Goal: Information Seeking & Learning: Check status

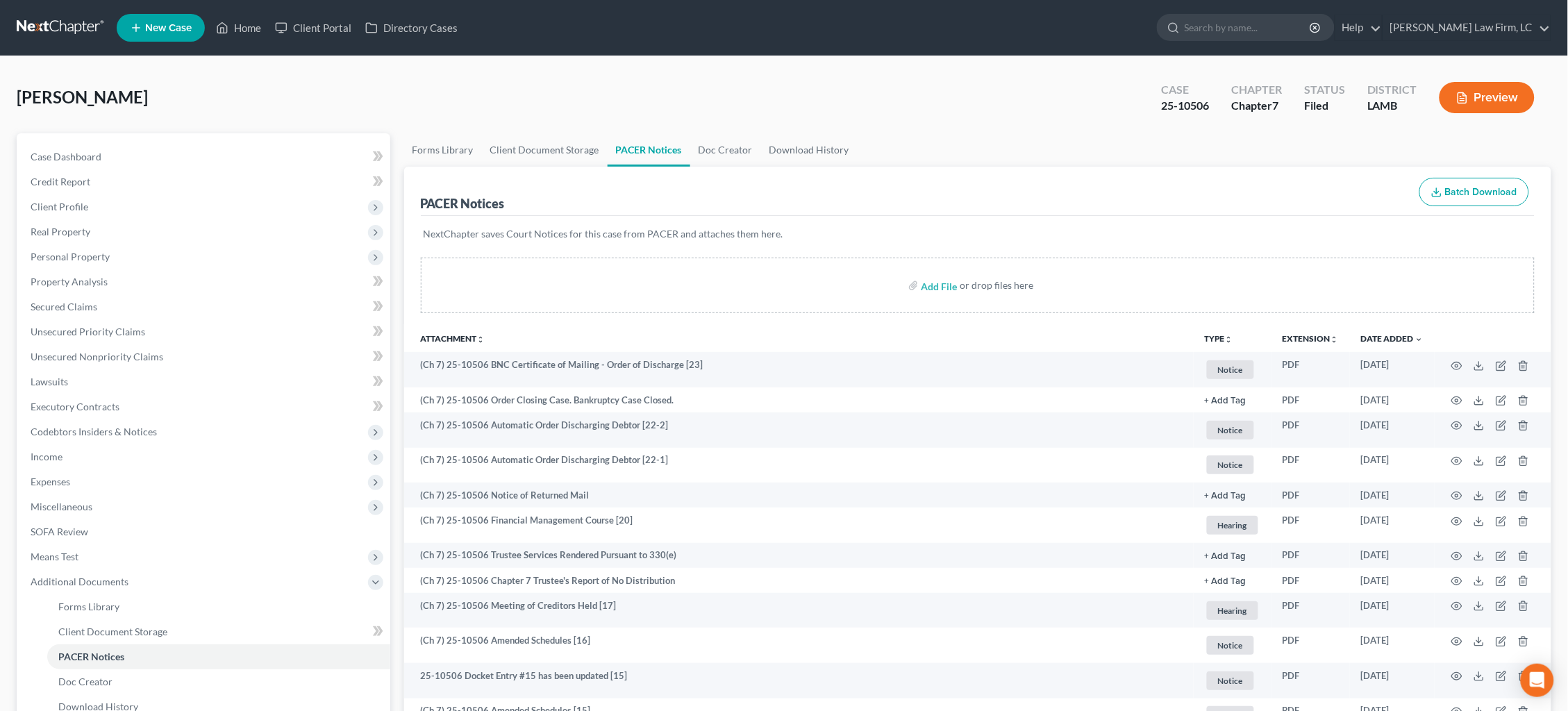
click at [68, 25] on link at bounding box center [61, 27] width 89 height 25
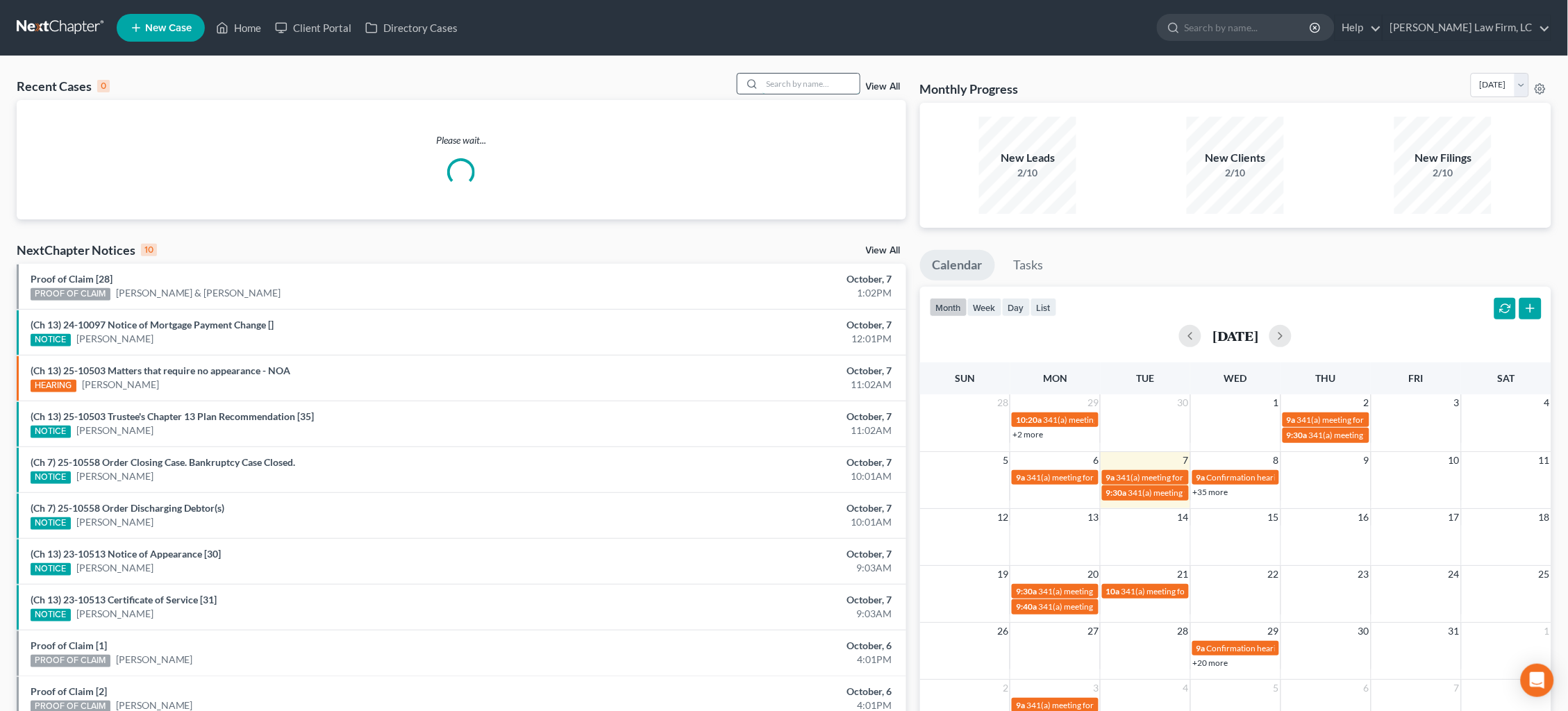
click at [819, 82] on input "search" at bounding box center [811, 84] width 97 height 20
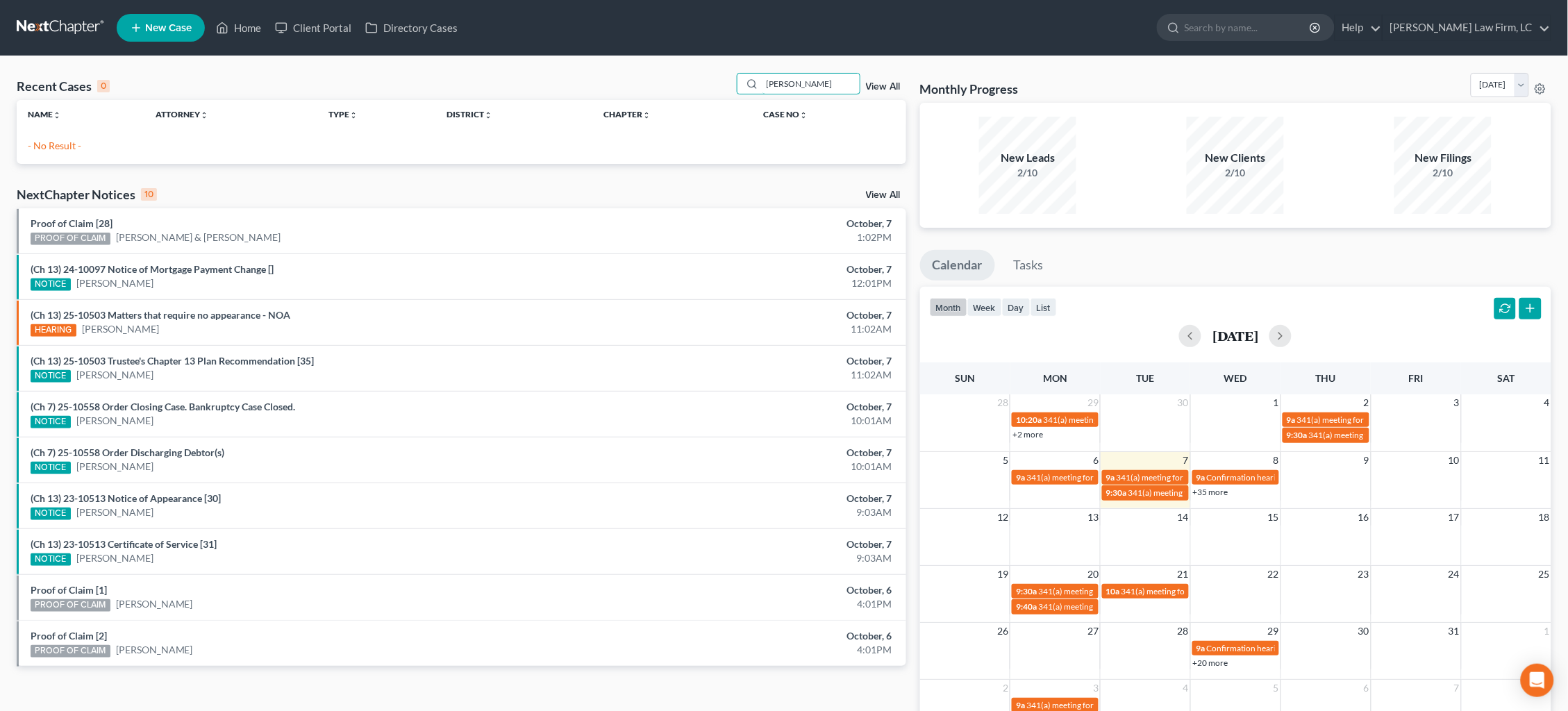
drag, startPoint x: 777, startPoint y: 83, endPoint x: 707, endPoint y: 73, distance: 70.7
click at [707, 73] on div "Recent Cases 0 Cedric Brum View All" at bounding box center [462, 87] width 889 height 27
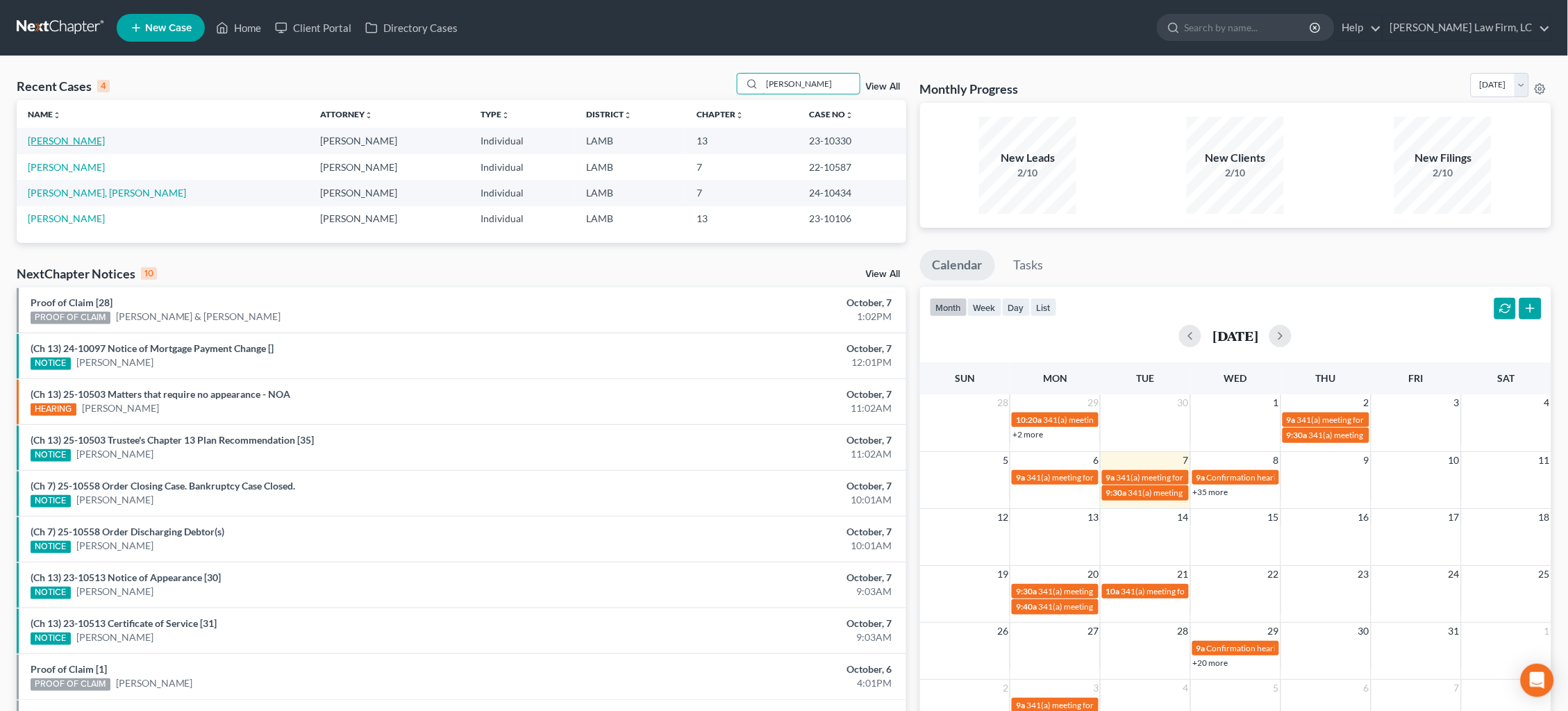
type input "Brumfield"
click at [74, 138] on link "[PERSON_NAME]" at bounding box center [67, 141] width 77 height 12
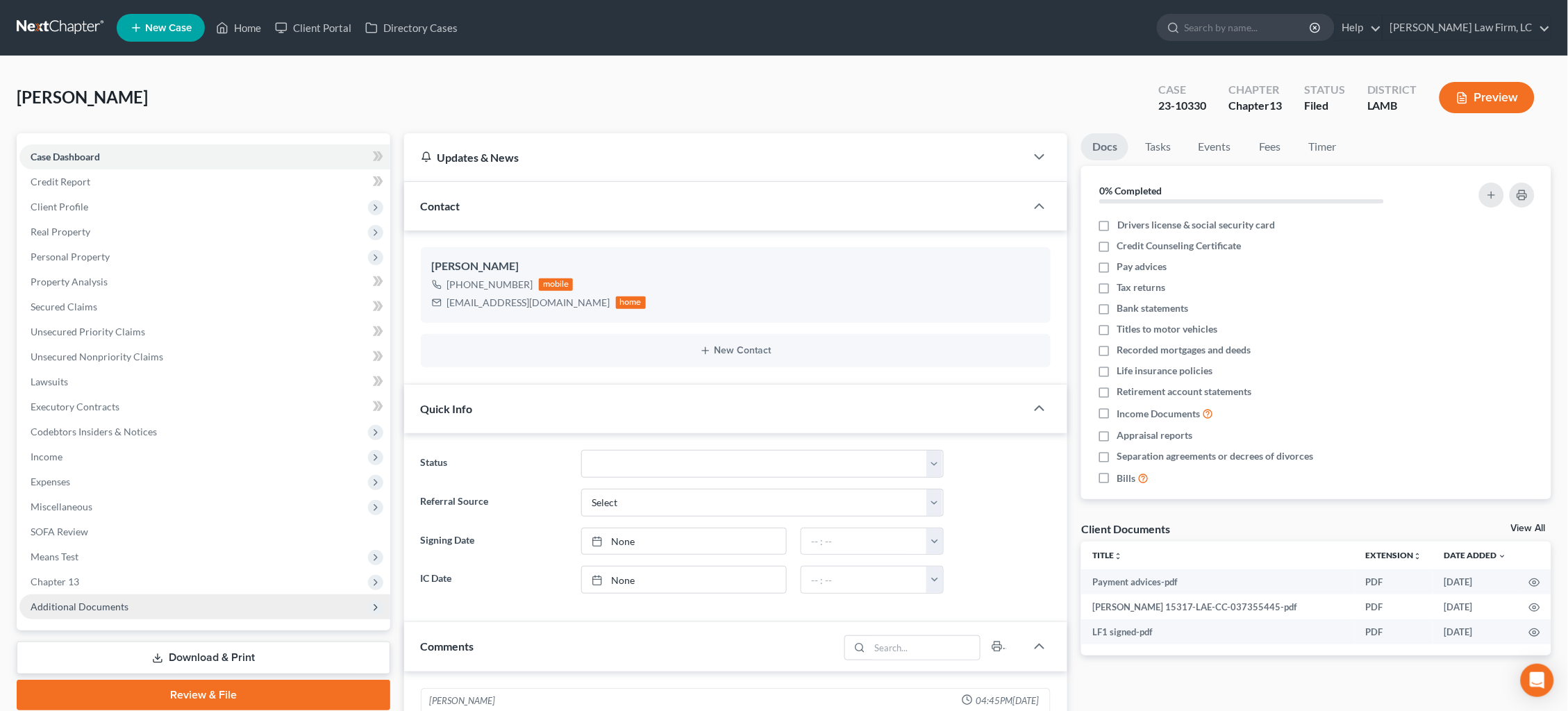
click at [141, 594] on span "Additional Documents" at bounding box center [204, 606] width 371 height 25
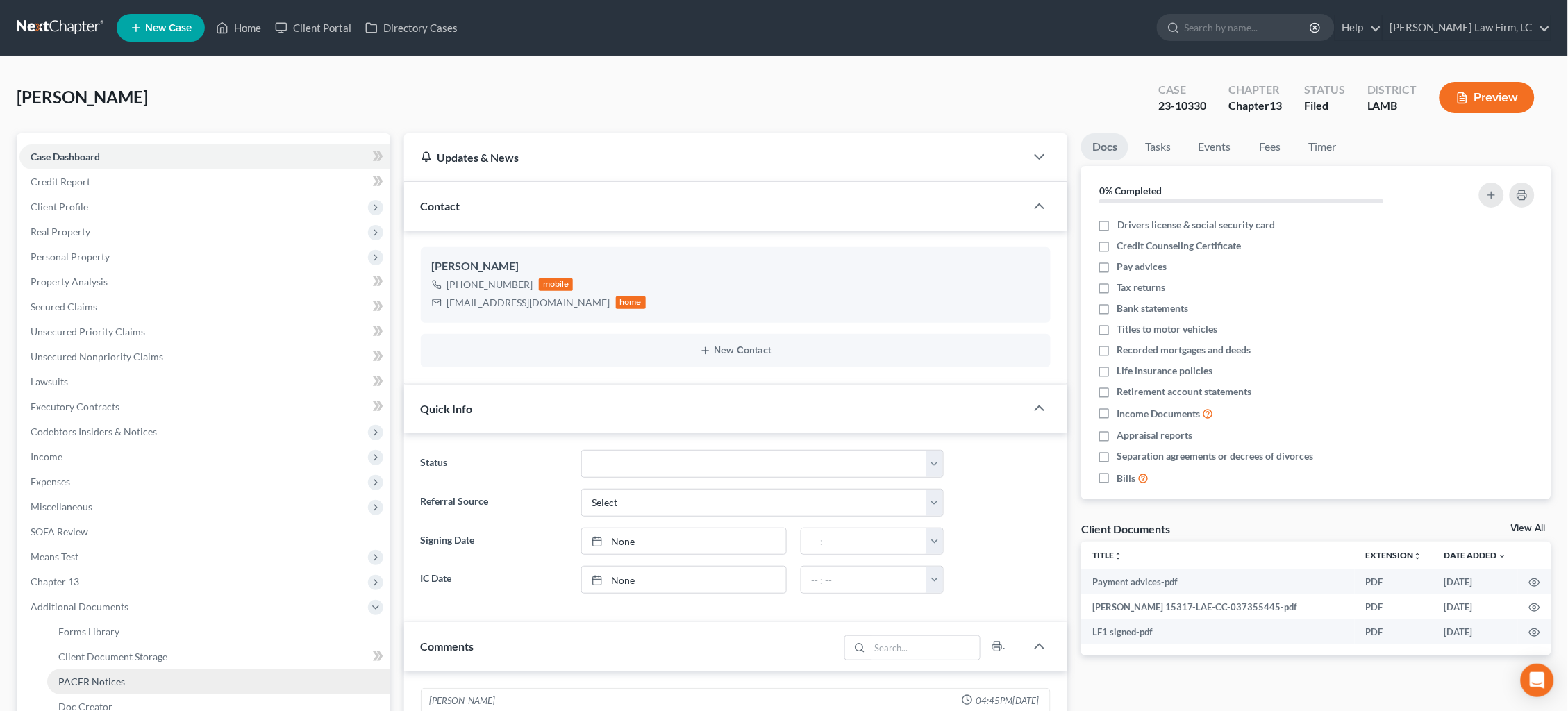
click at [146, 669] on link "PACER Notices" at bounding box center [219, 681] width 343 height 25
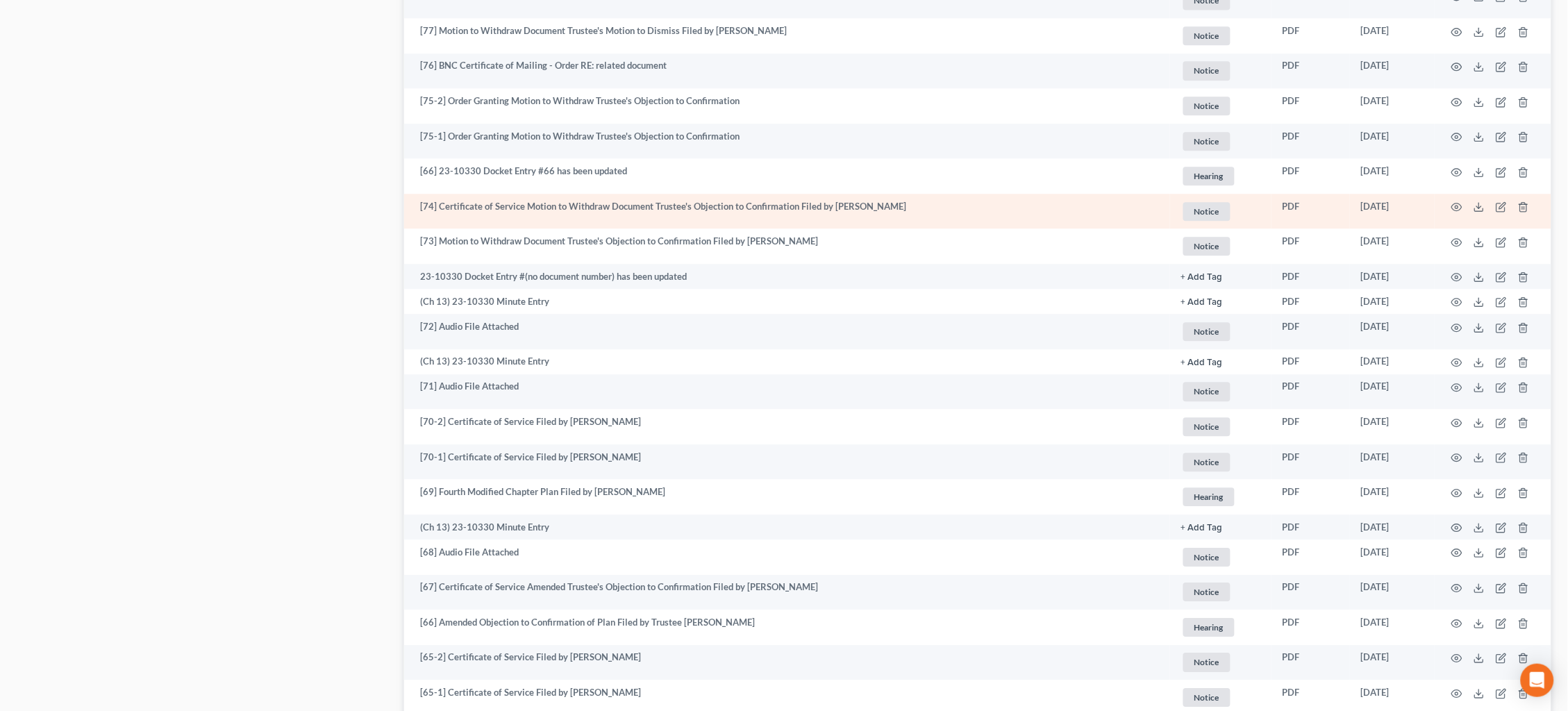
scroll to position [1173, 0]
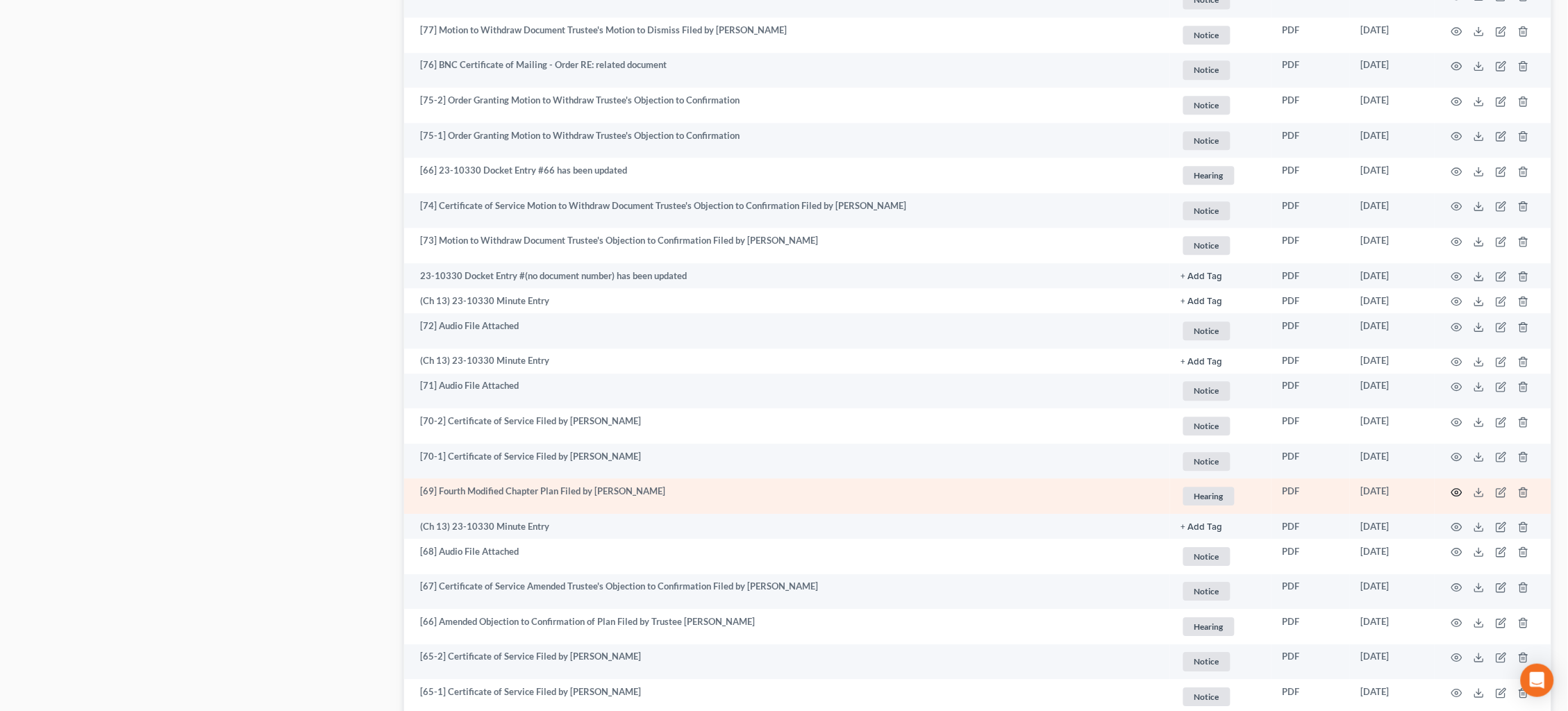
click at [1455, 487] on icon "button" at bounding box center [1457, 492] width 11 height 11
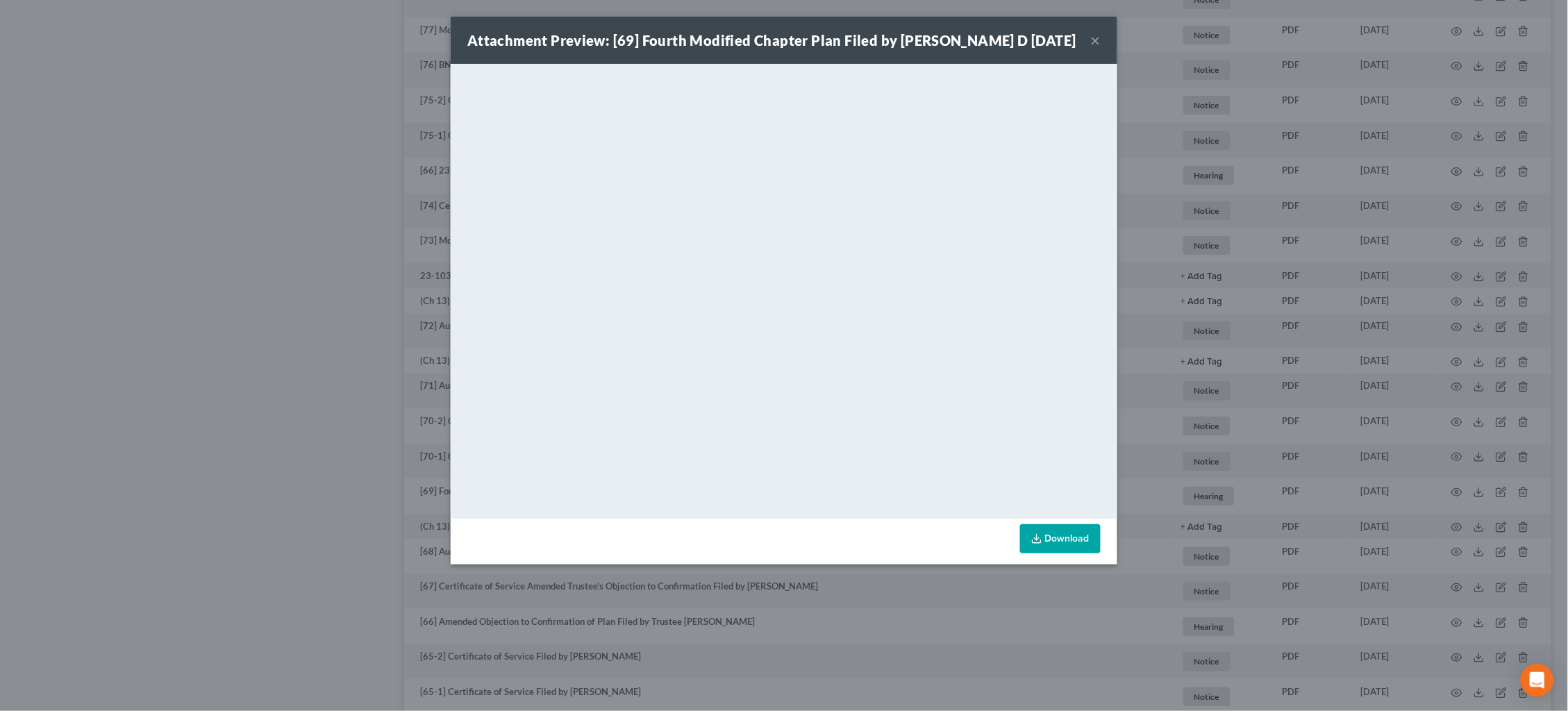
click at [255, 142] on div "Attachment Preview: [69] Fourth Modified Chapter Plan Filed by Mitchell D 07/02…" at bounding box center [784, 356] width 1568 height 711
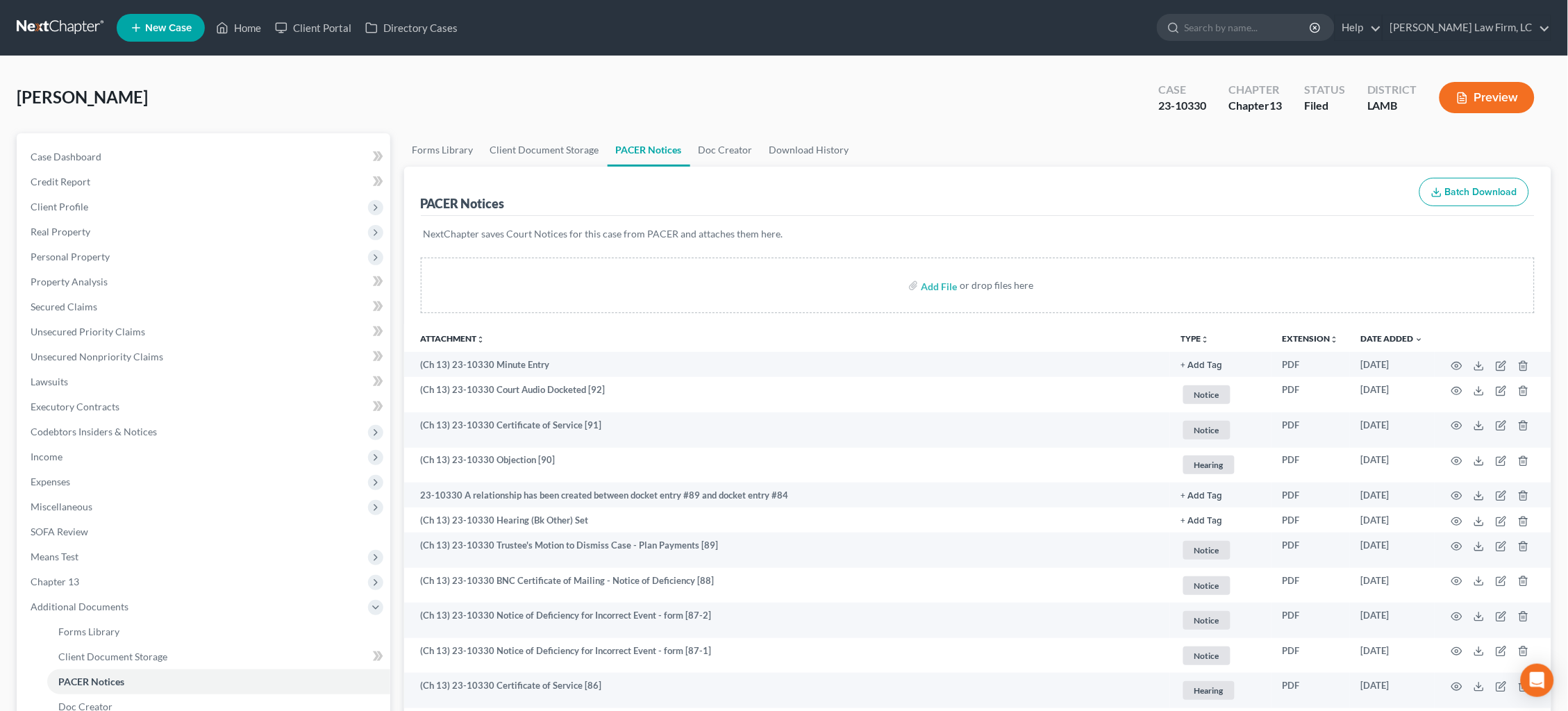
scroll to position [0, 0]
click at [33, 18] on link at bounding box center [61, 27] width 89 height 25
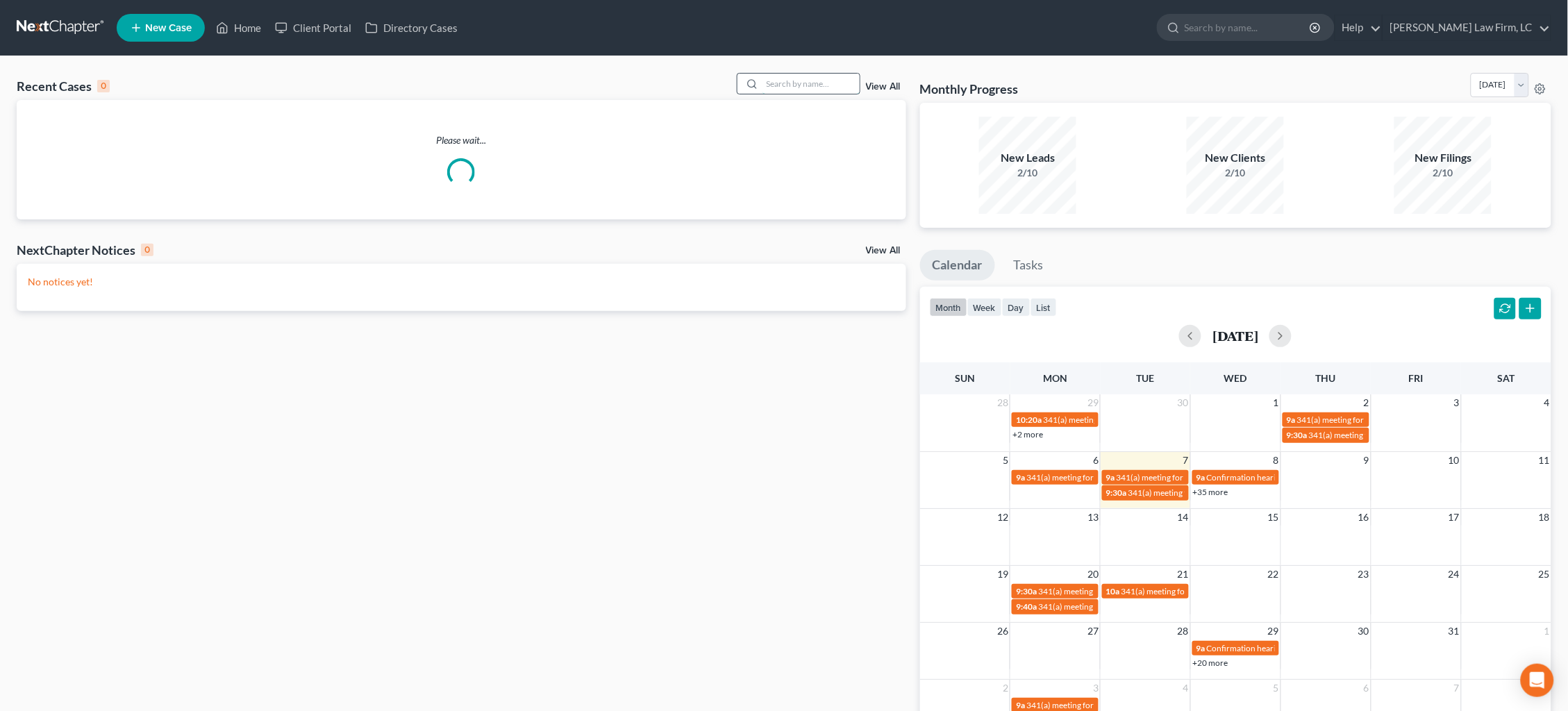
click at [800, 81] on input "search" at bounding box center [811, 84] width 97 height 20
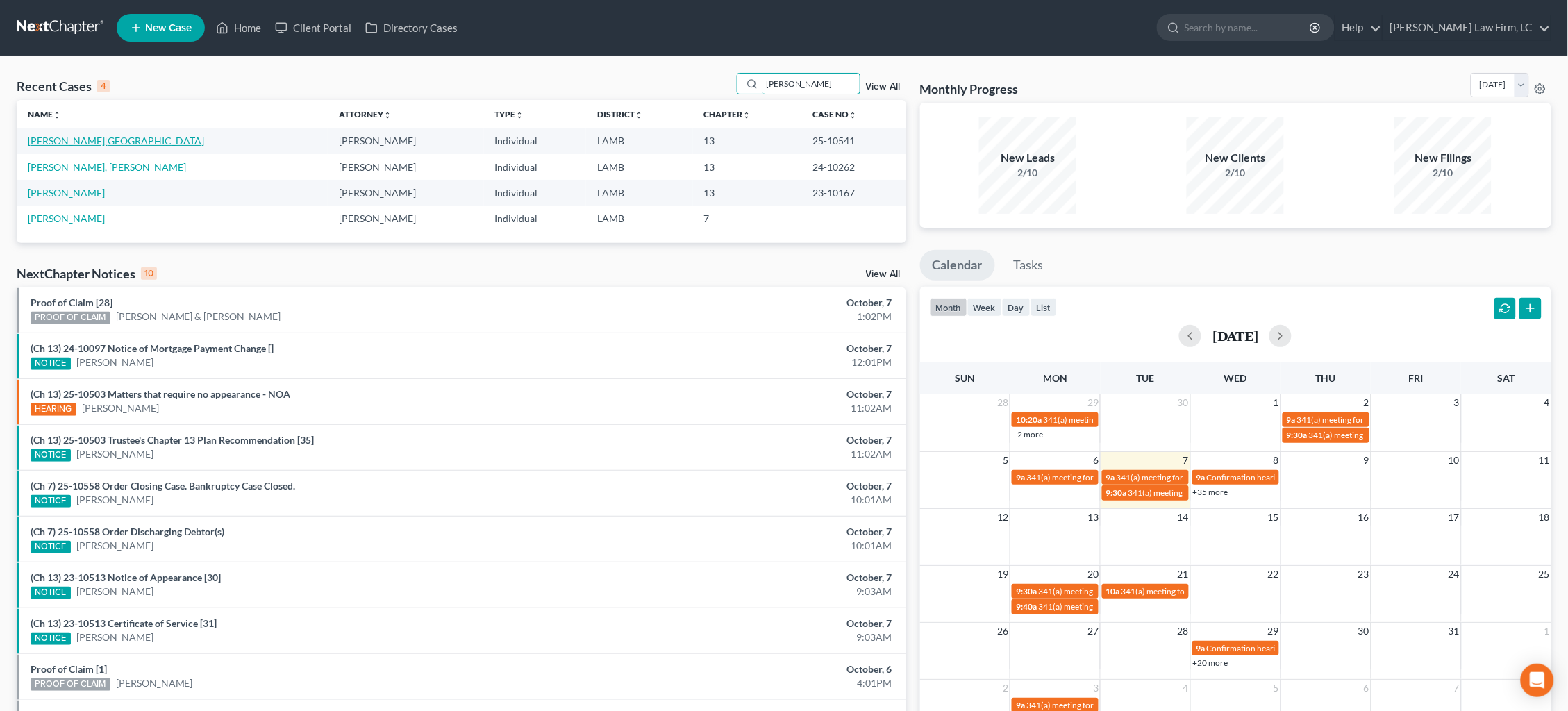
type input "stewart"
click at [78, 140] on link "[PERSON_NAME][GEOGRAPHIC_DATA]" at bounding box center [116, 141] width 176 height 12
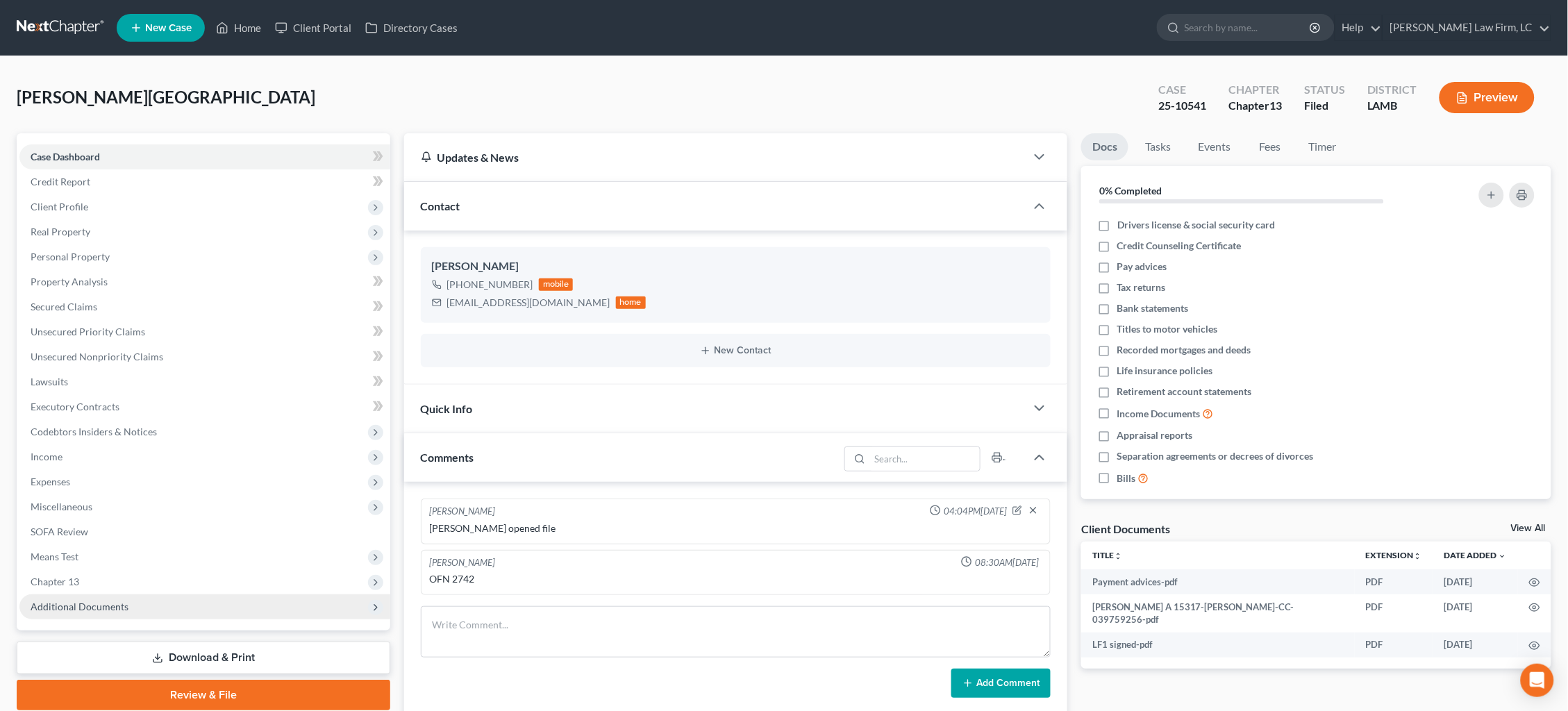
drag, startPoint x: 137, startPoint y: 596, endPoint x: 129, endPoint y: 580, distance: 17.9
click at [137, 596] on span "Additional Documents" at bounding box center [204, 606] width 371 height 25
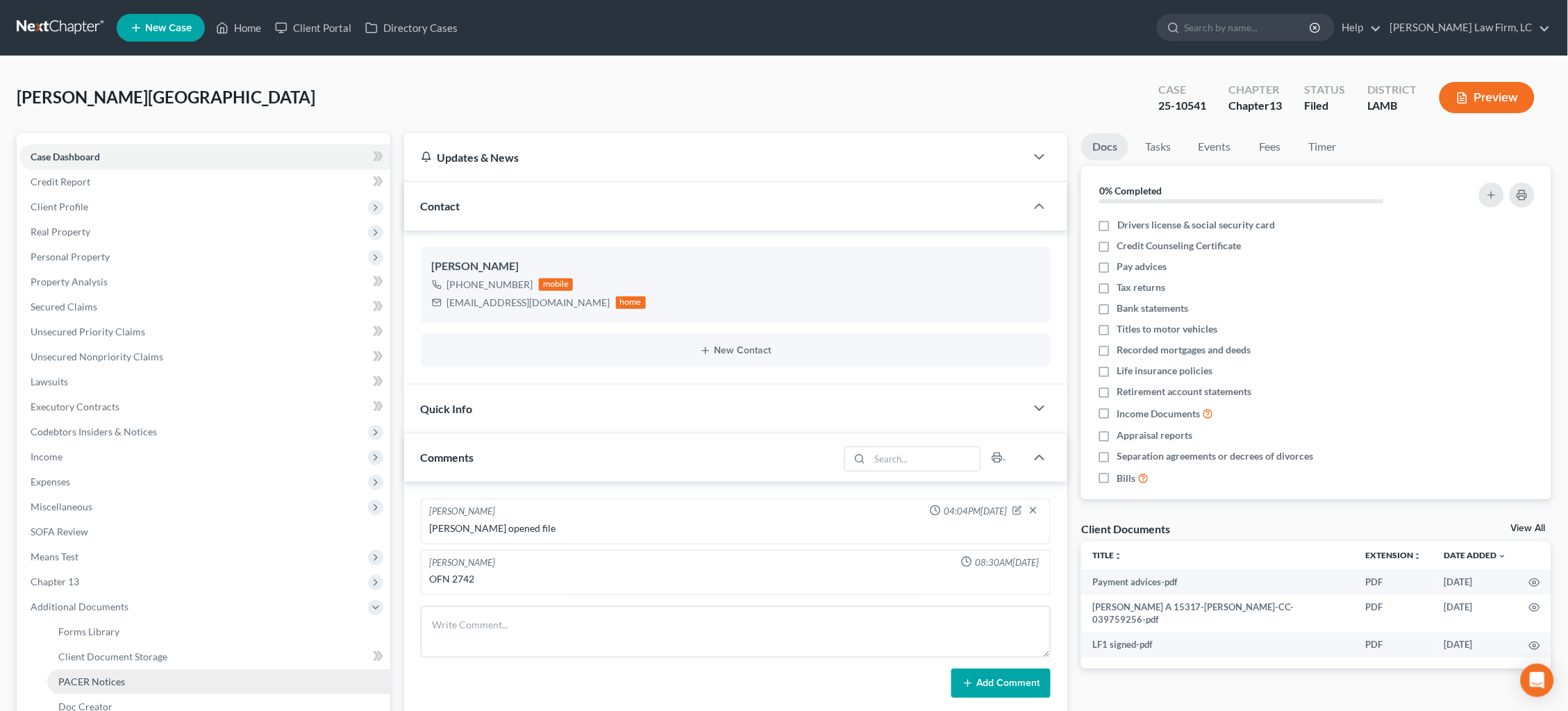
click at [135, 672] on link "PACER Notices" at bounding box center [219, 681] width 343 height 25
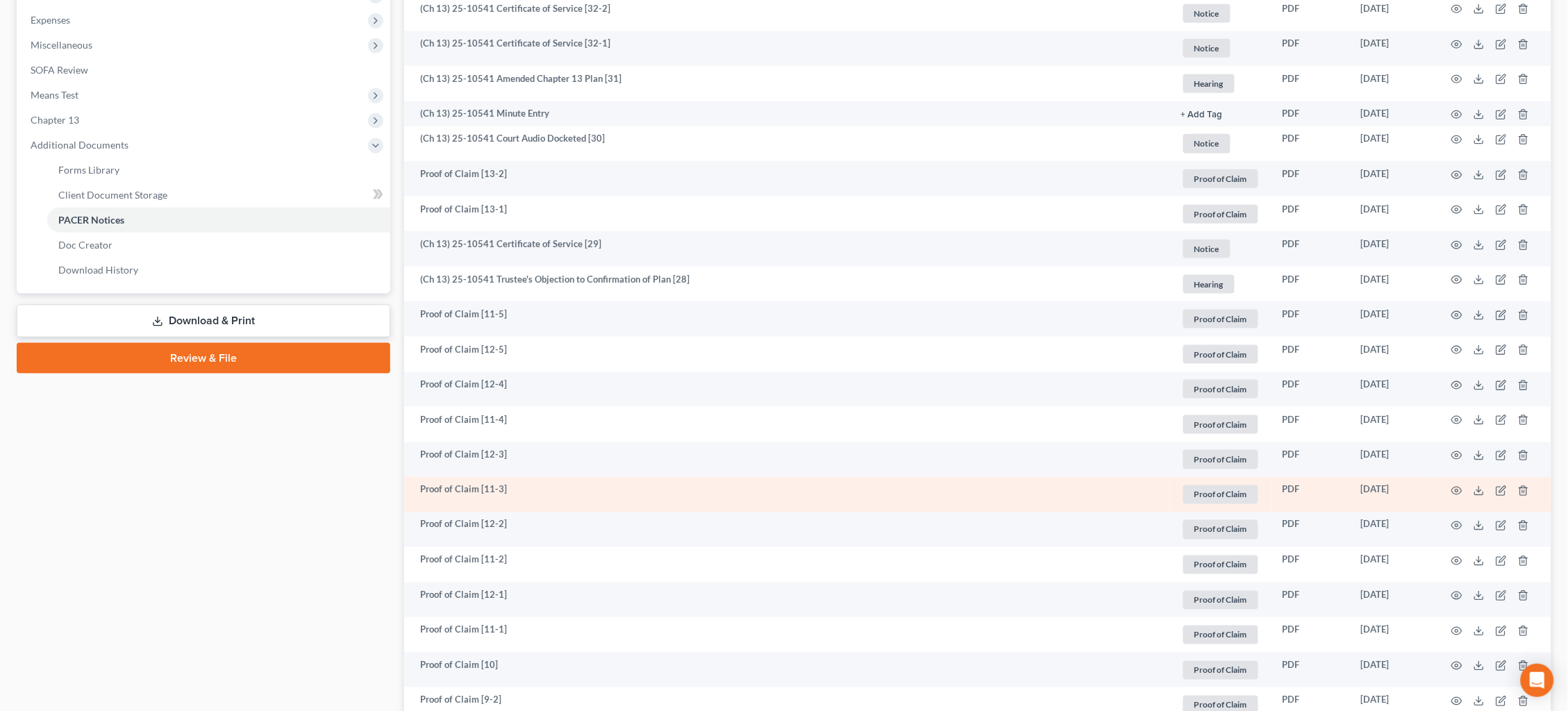
scroll to position [466, 0]
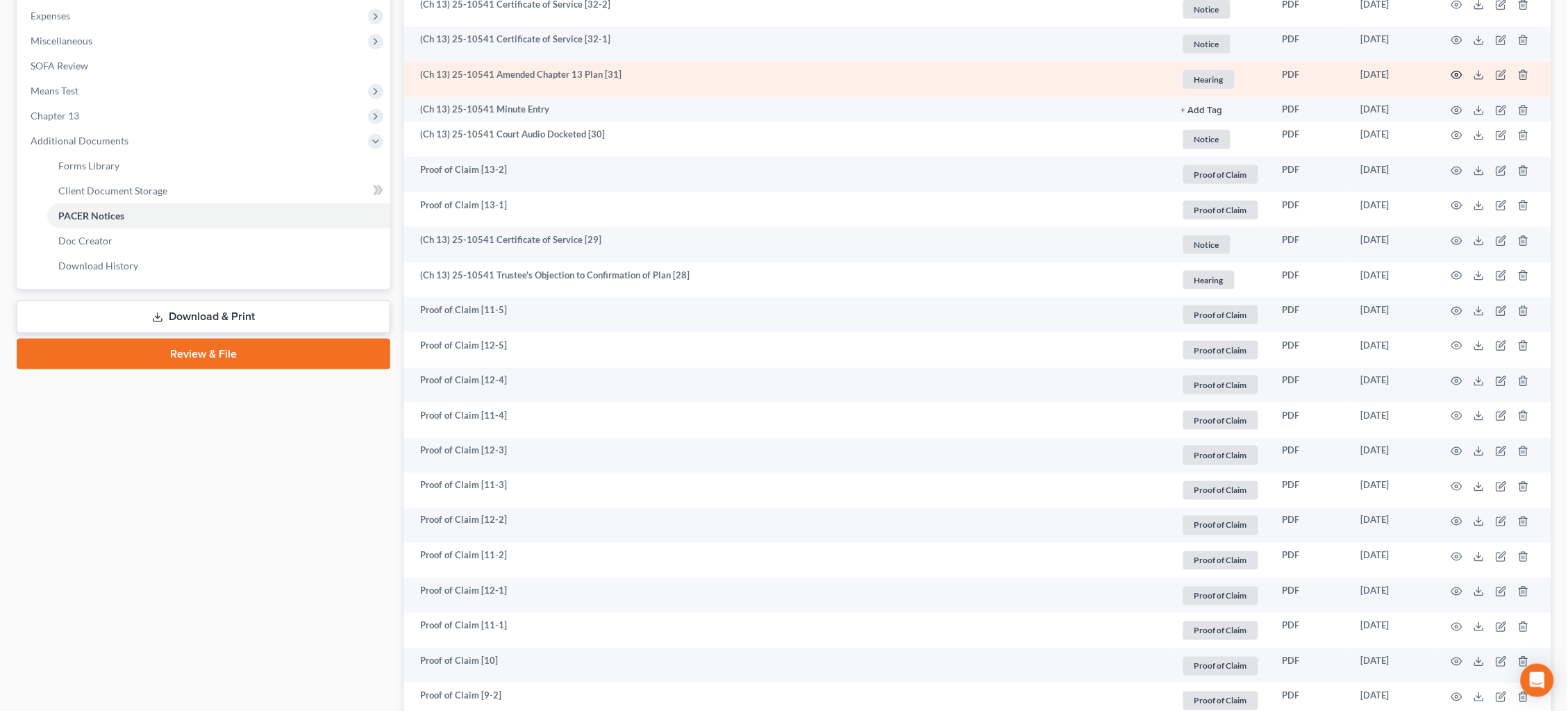
click at [1456, 74] on circle "button" at bounding box center [1456, 75] width 2 height 2
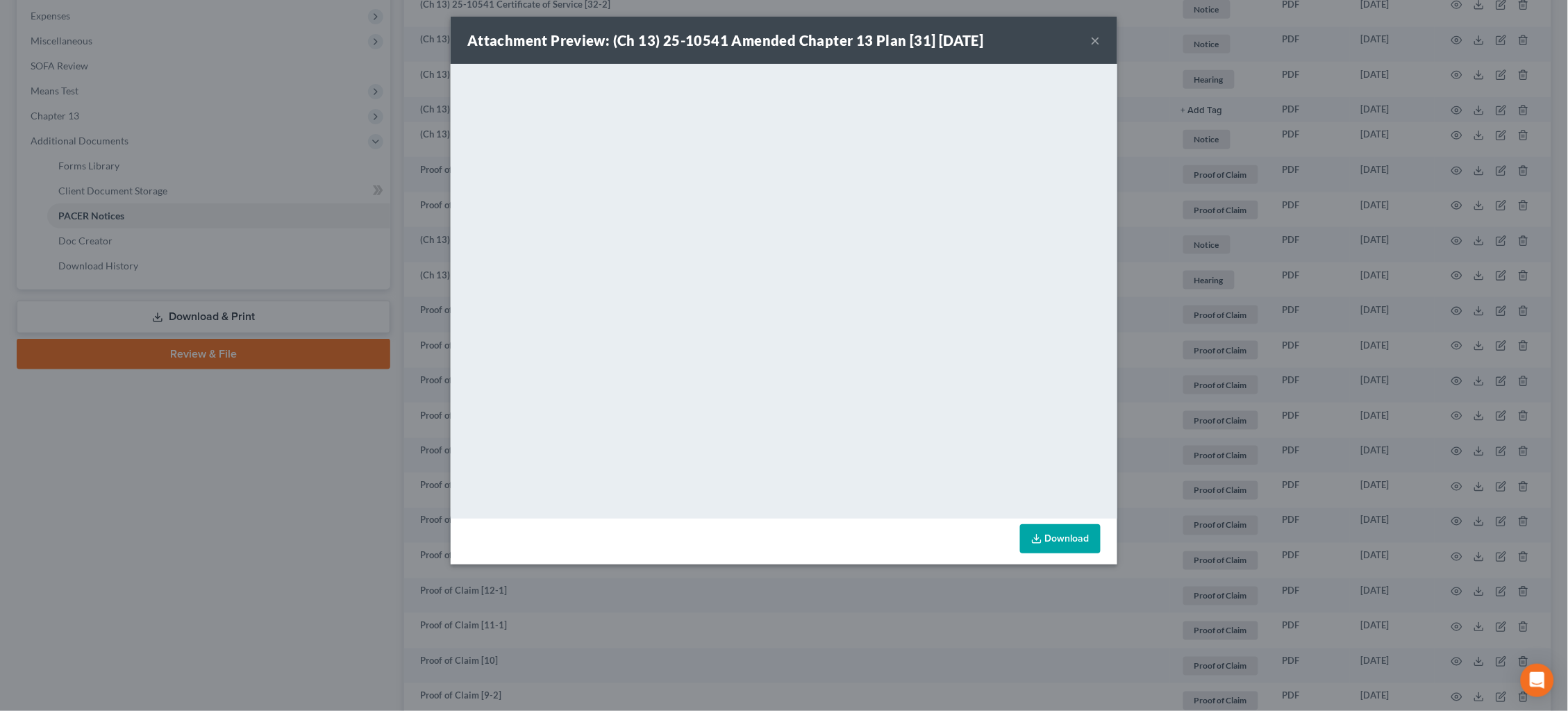
click at [1314, 203] on div "Attachment Preview: (Ch 13) 25-10541 Amended Chapter 13 Plan [31] 09/30/2025 × …" at bounding box center [784, 356] width 1568 height 711
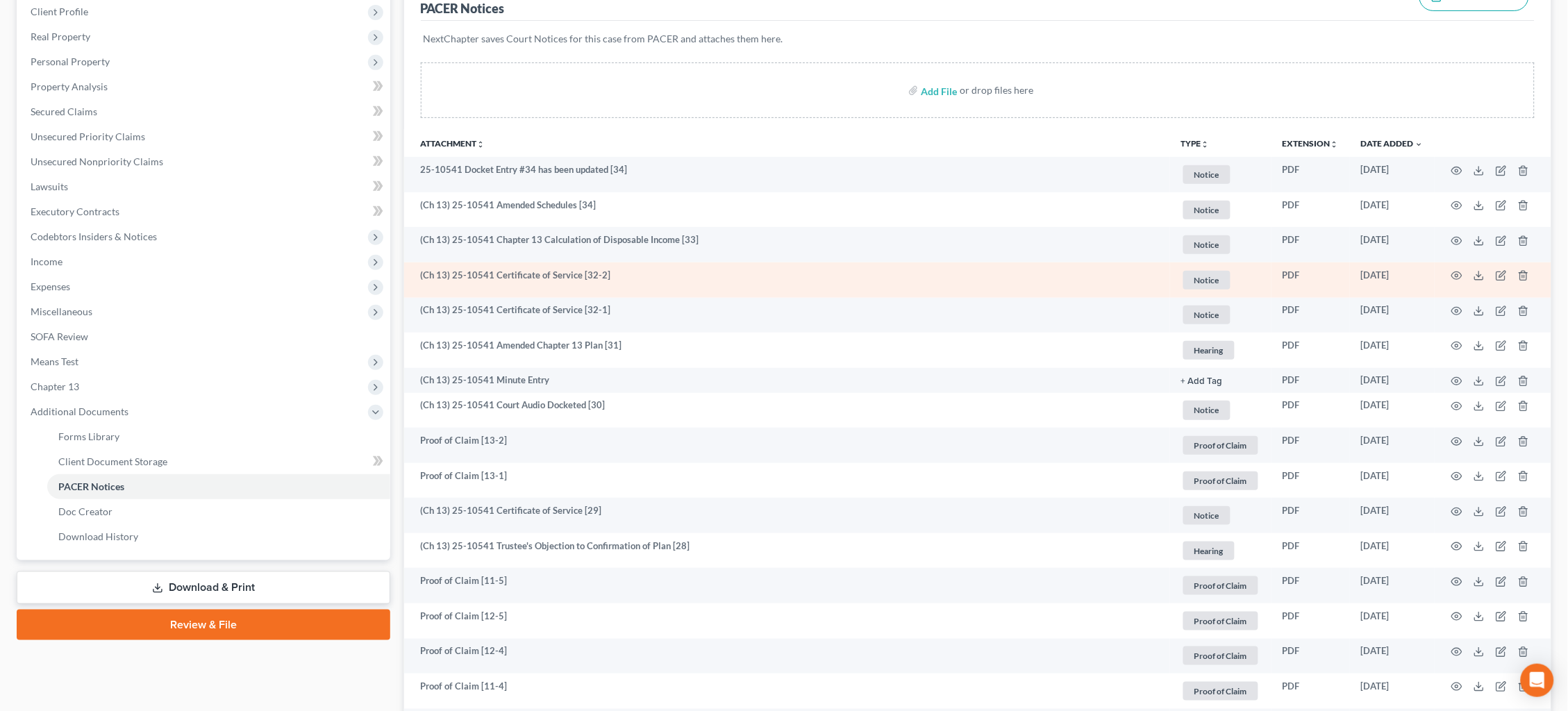
scroll to position [188, 0]
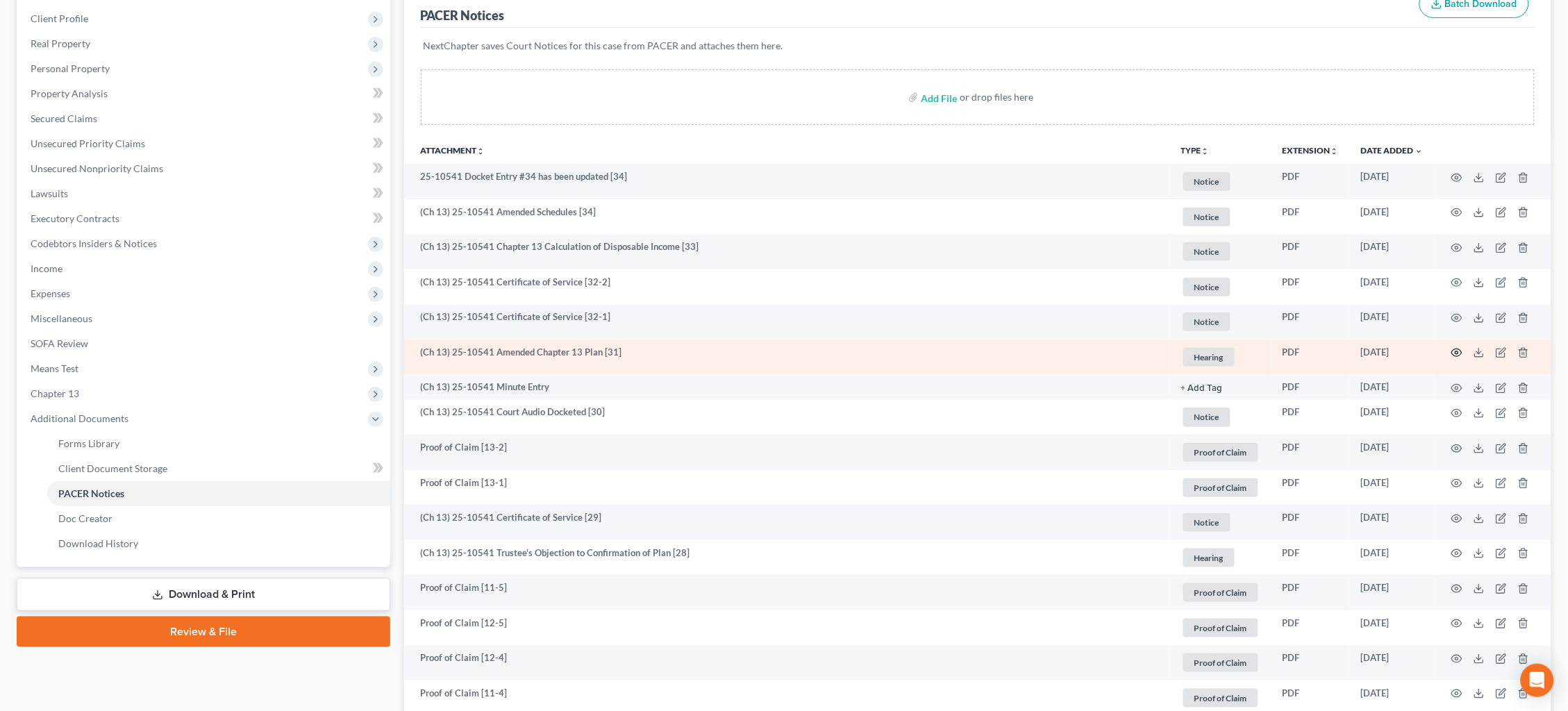
click at [1457, 350] on icon "button" at bounding box center [1457, 353] width 11 height 11
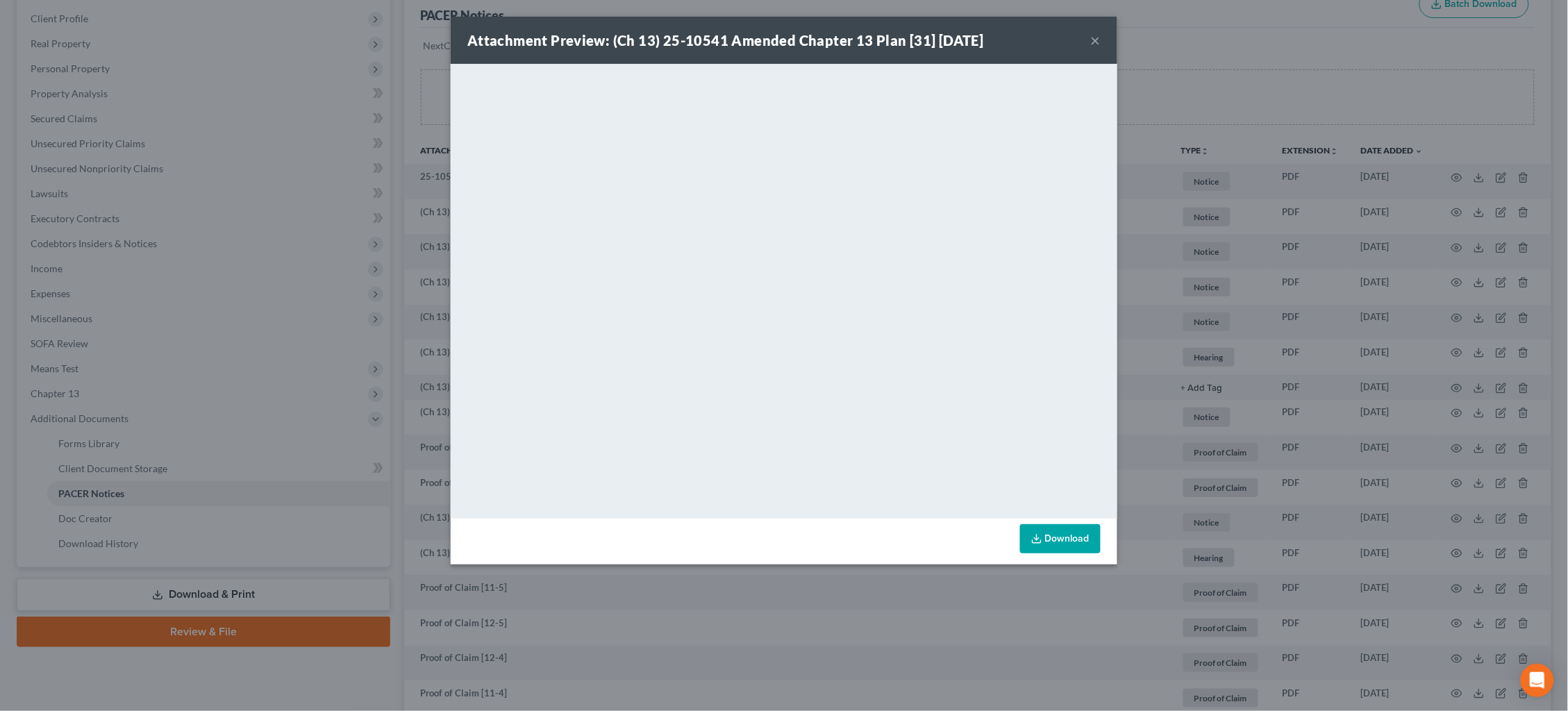
click at [1266, 80] on div "Attachment Preview: (Ch 13) 25-10541 Amended Chapter 13 Plan [31] 09/30/2025 × …" at bounding box center [784, 356] width 1568 height 711
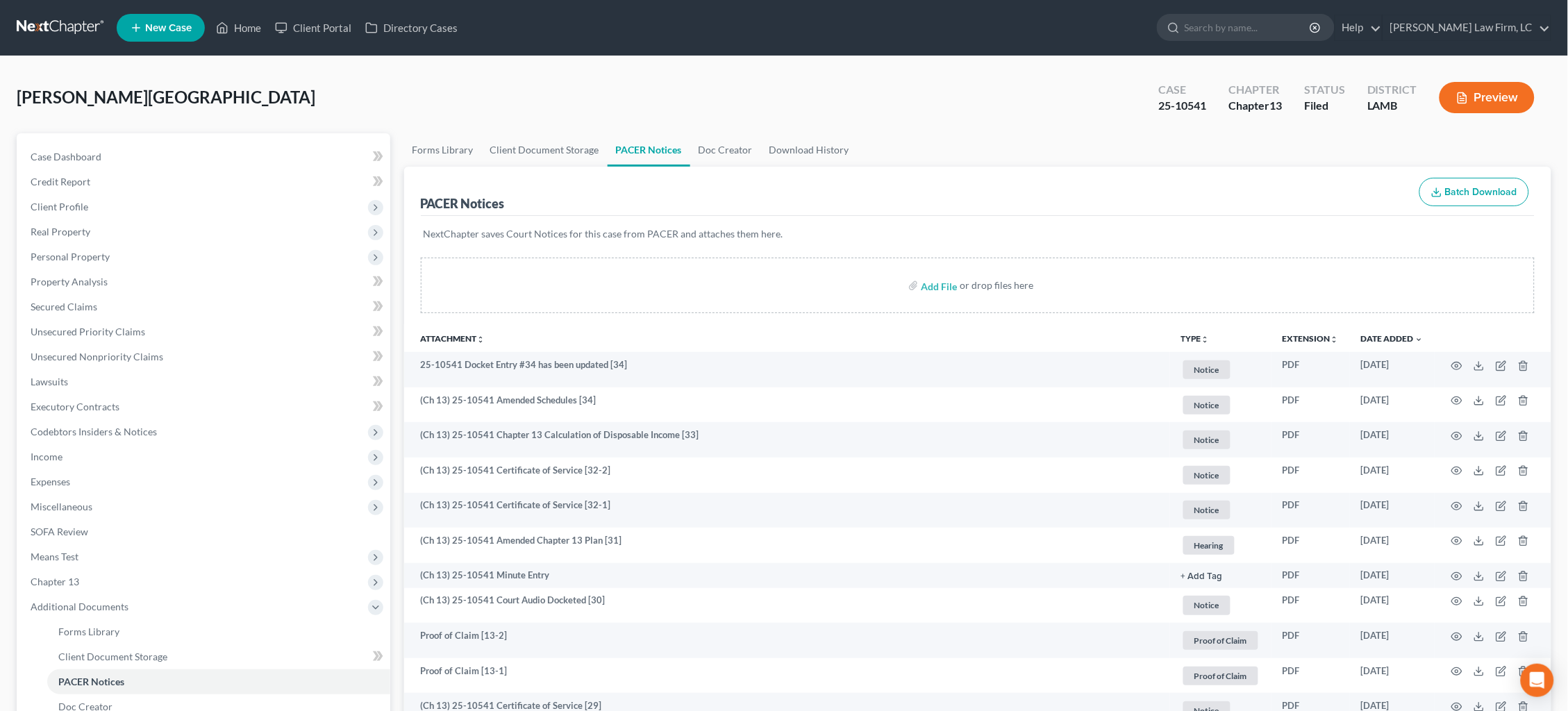
scroll to position [0, 0]
click at [75, 27] on link at bounding box center [61, 27] width 89 height 25
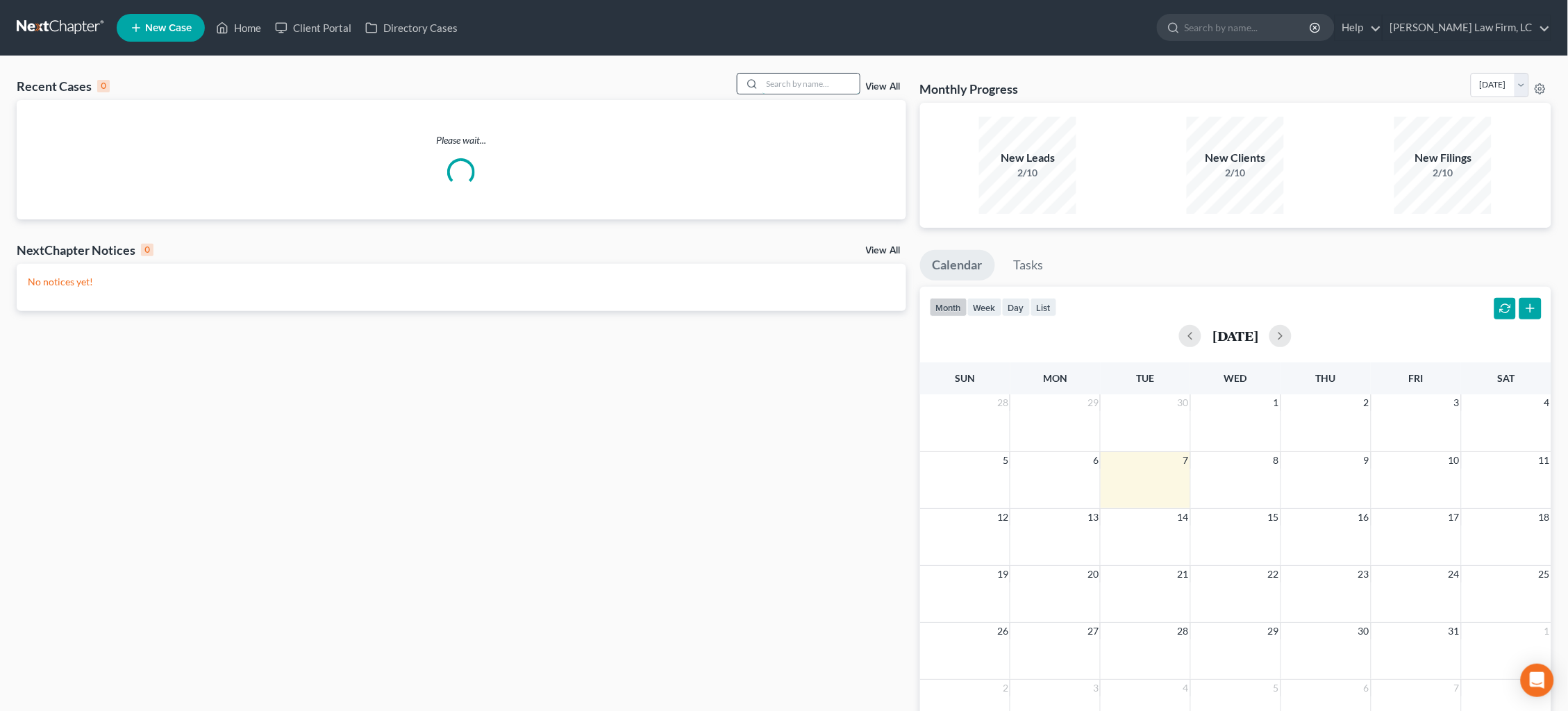
click at [787, 80] on input "search" at bounding box center [811, 84] width 97 height 20
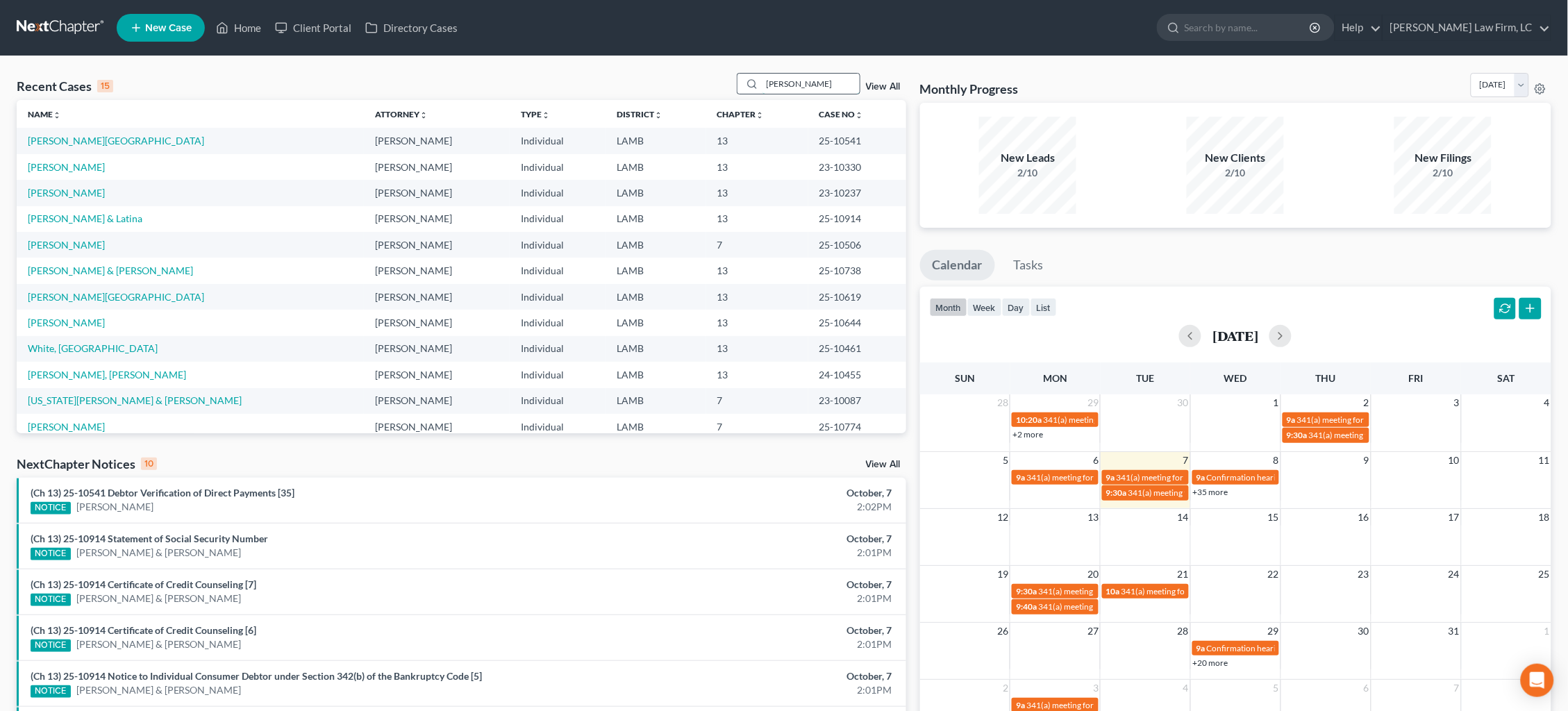
click at [838, 75] on input "skidmore" at bounding box center [811, 84] width 97 height 20
click at [840, 86] on input "skidmore" at bounding box center [811, 84] width 97 height 20
drag, startPoint x: 829, startPoint y: 89, endPoint x: 659, endPoint y: 74, distance: 170.7
click at [659, 74] on div "Recent Cases 15 skidmore View All" at bounding box center [462, 87] width 889 height 27
type input "skidmore"
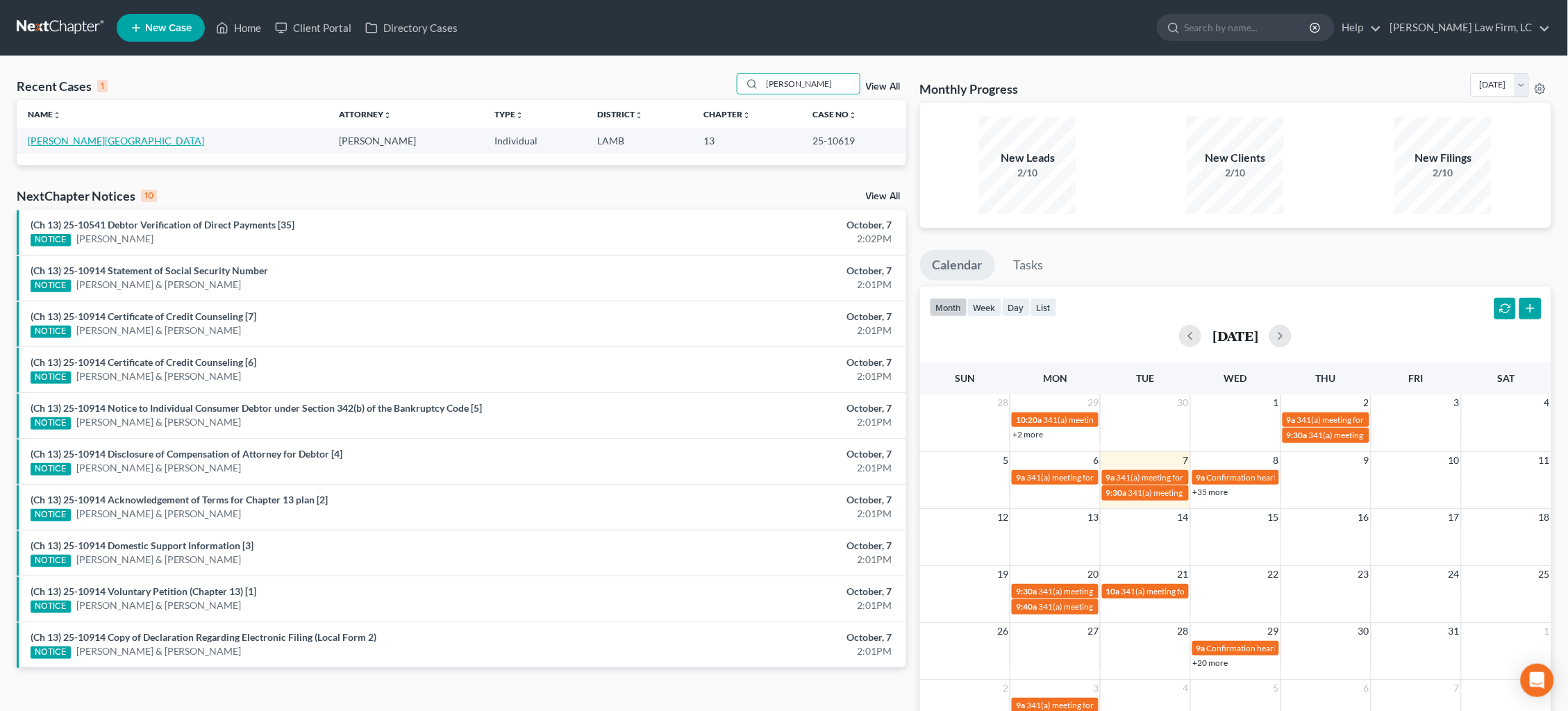
click at [61, 142] on link "Skidmore, Kiola" at bounding box center [116, 141] width 176 height 12
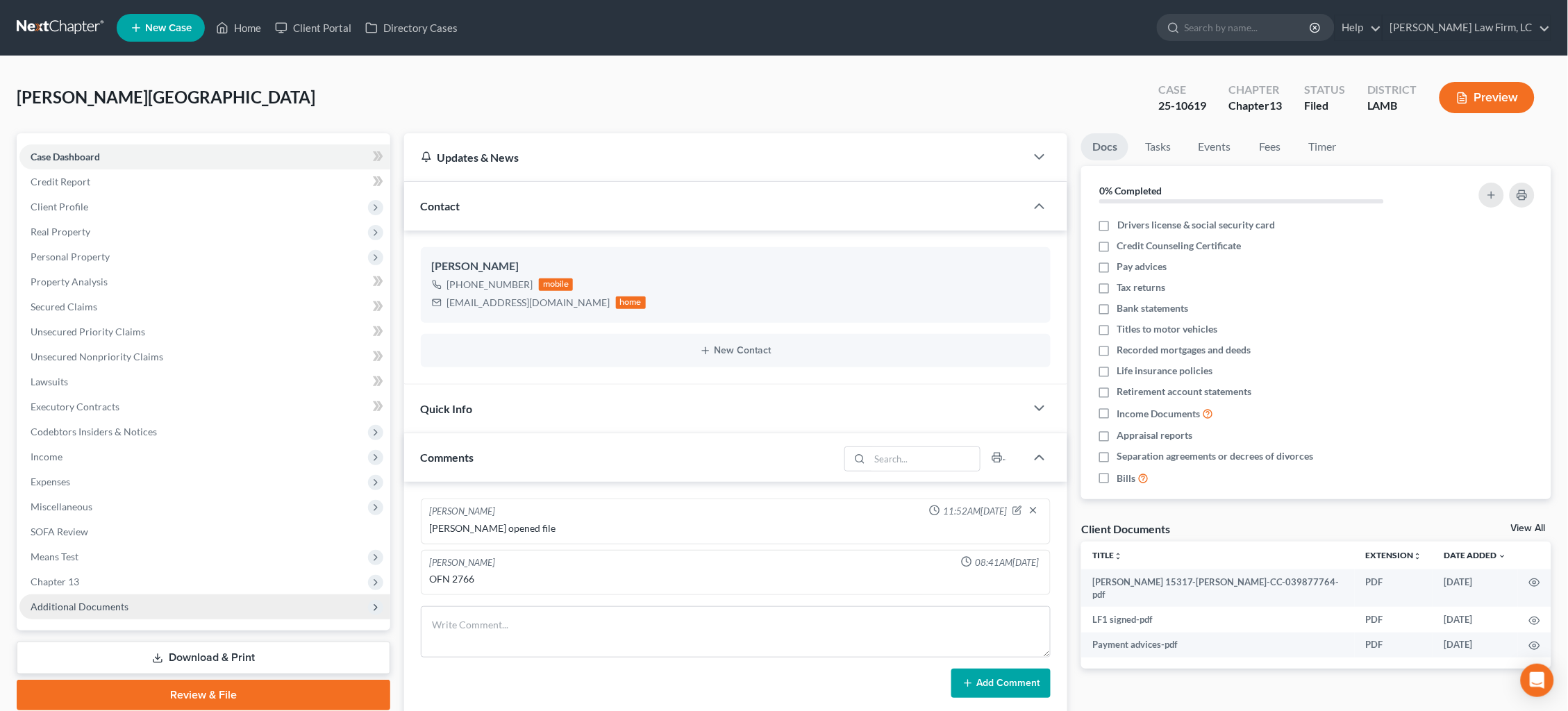
drag, startPoint x: 180, startPoint y: 590, endPoint x: 179, endPoint y: 604, distance: 14.0
click at [180, 594] on span "Additional Documents" at bounding box center [204, 606] width 371 height 25
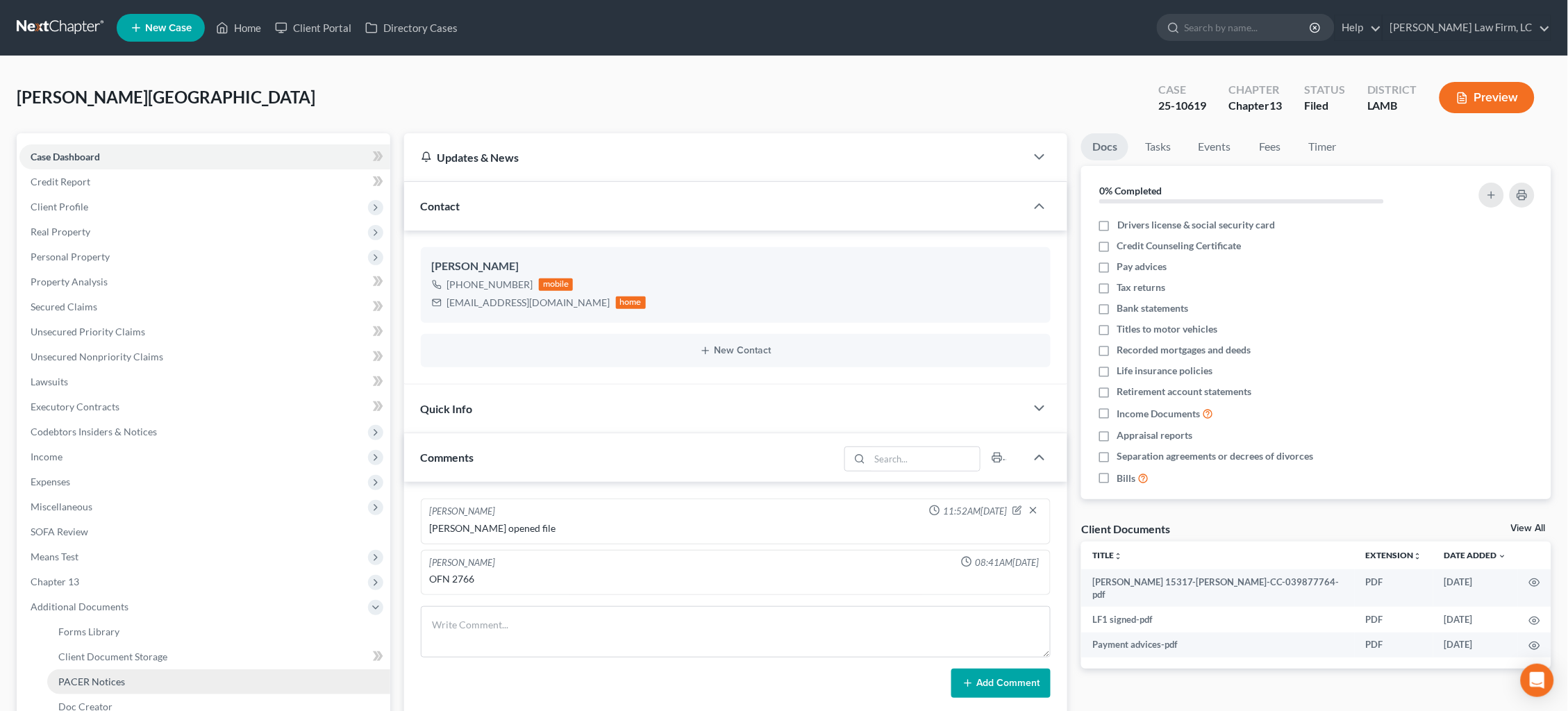
click at [149, 669] on link "PACER Notices" at bounding box center [219, 681] width 343 height 25
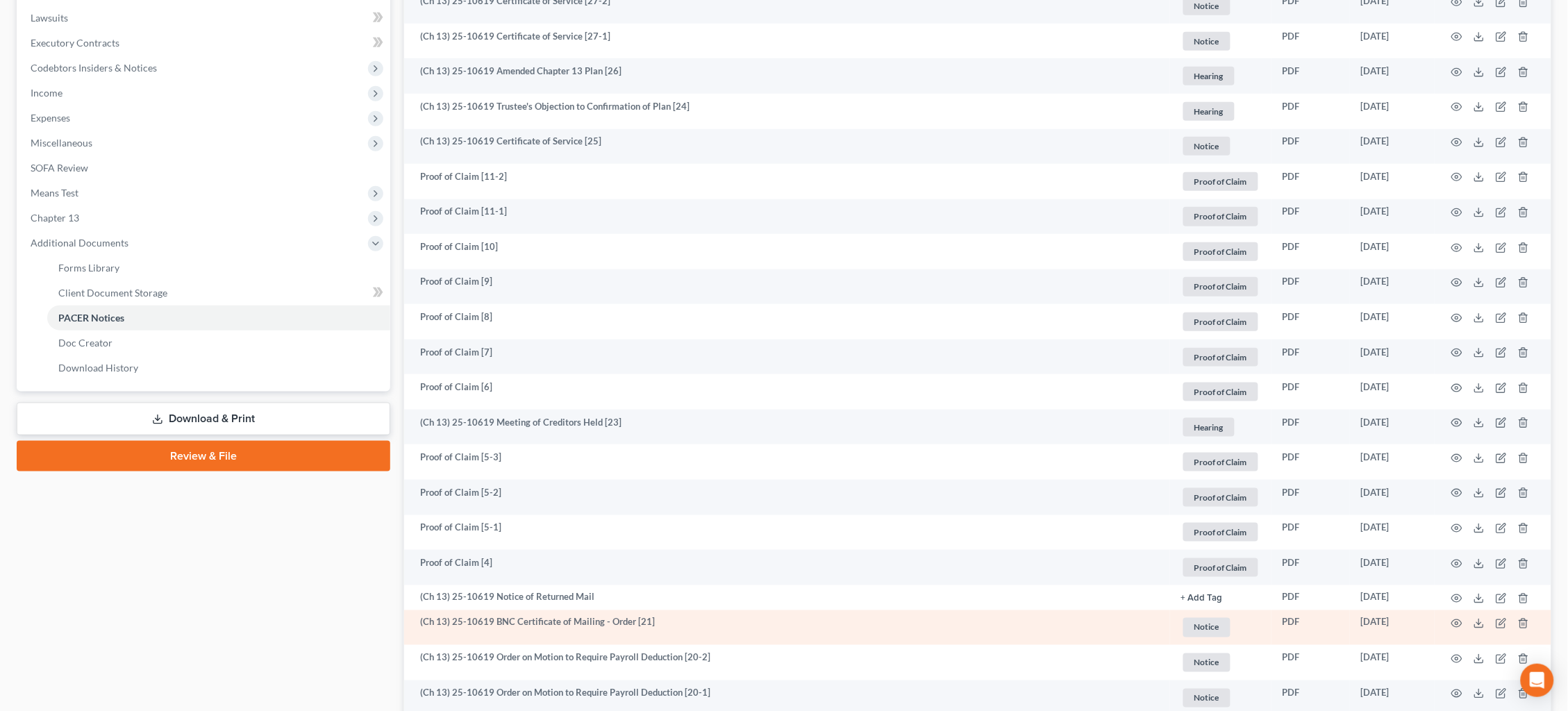
scroll to position [375, 0]
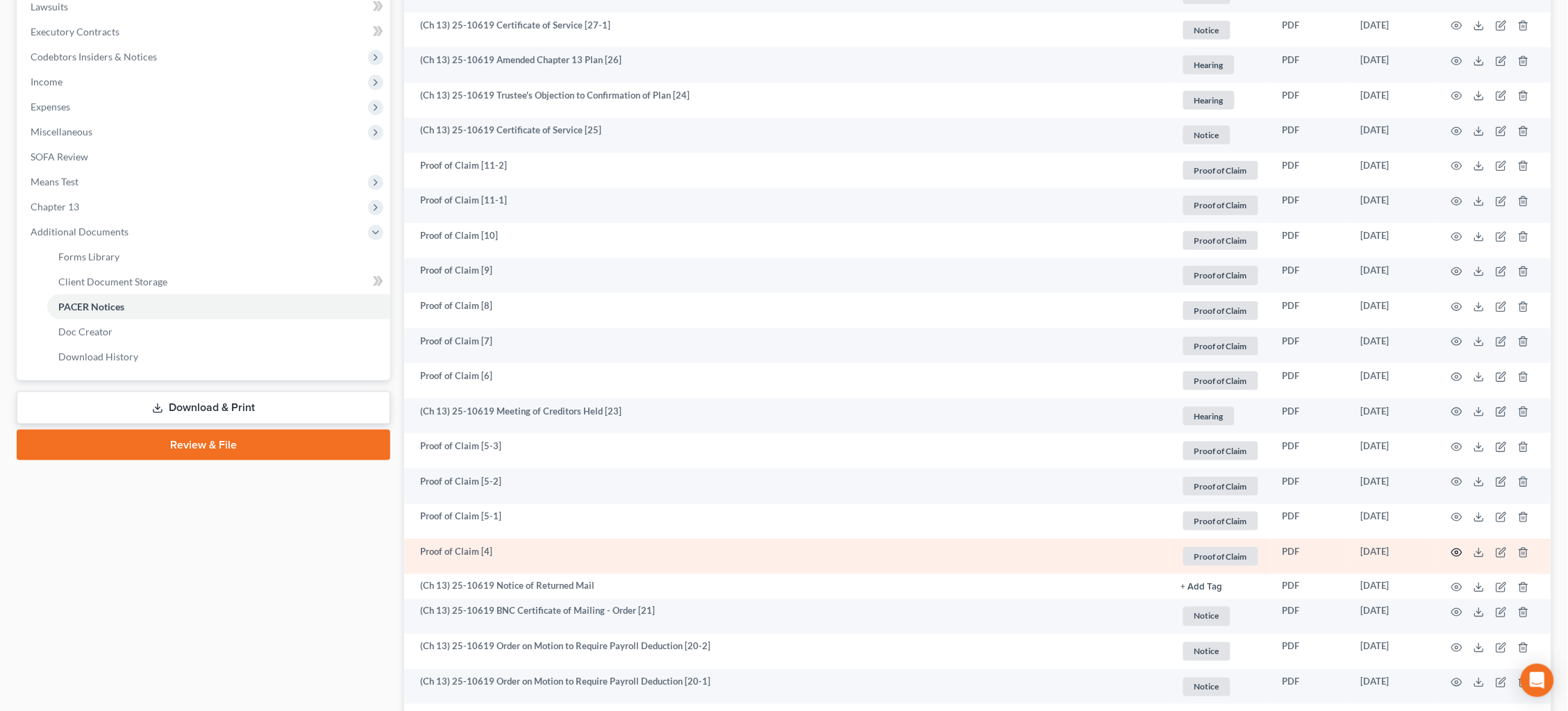
click at [1458, 548] on icon "button" at bounding box center [1457, 553] width 11 height 11
